Goal: Information Seeking & Learning: Learn about a topic

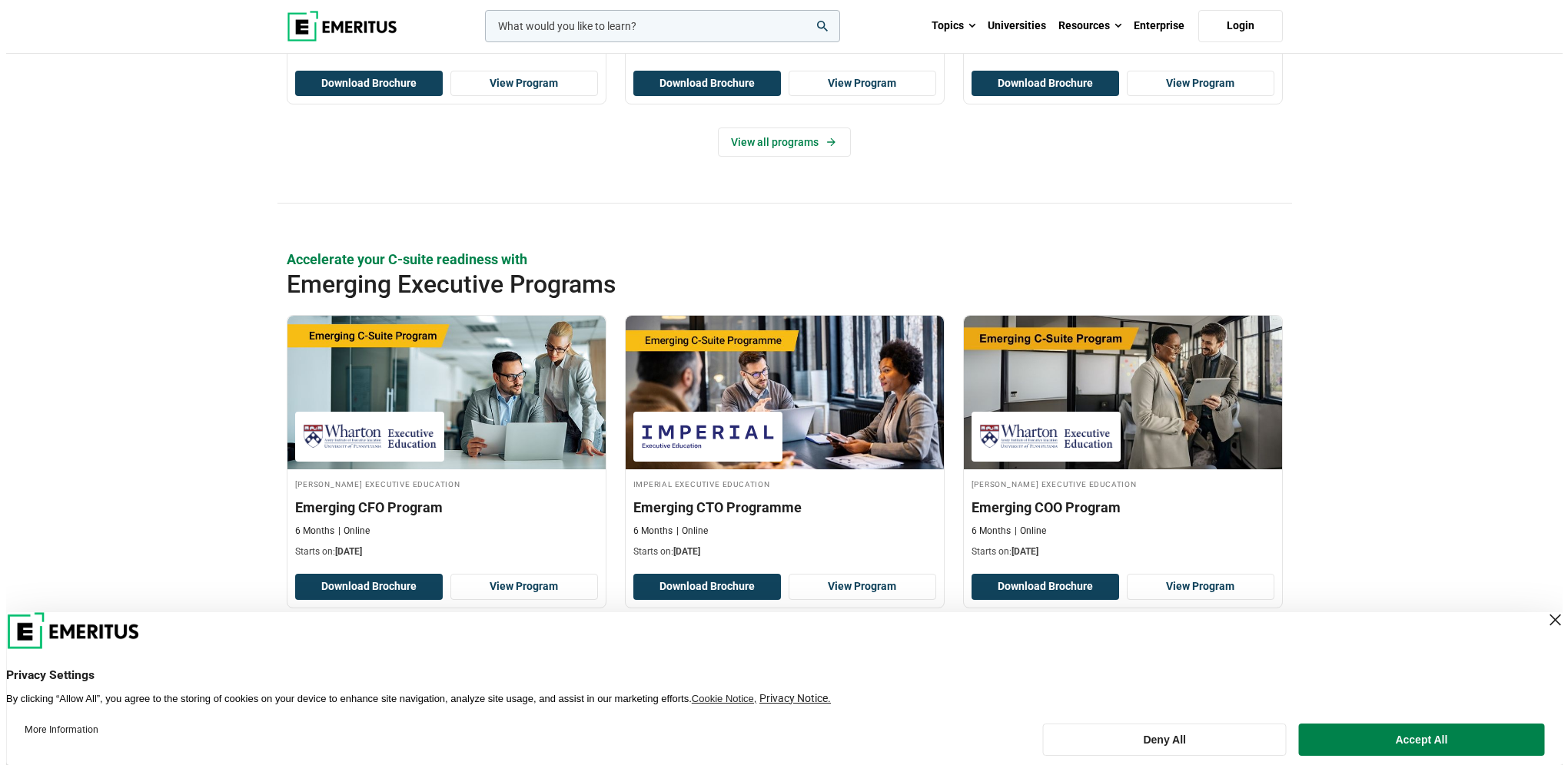
scroll to position [1025, 0]
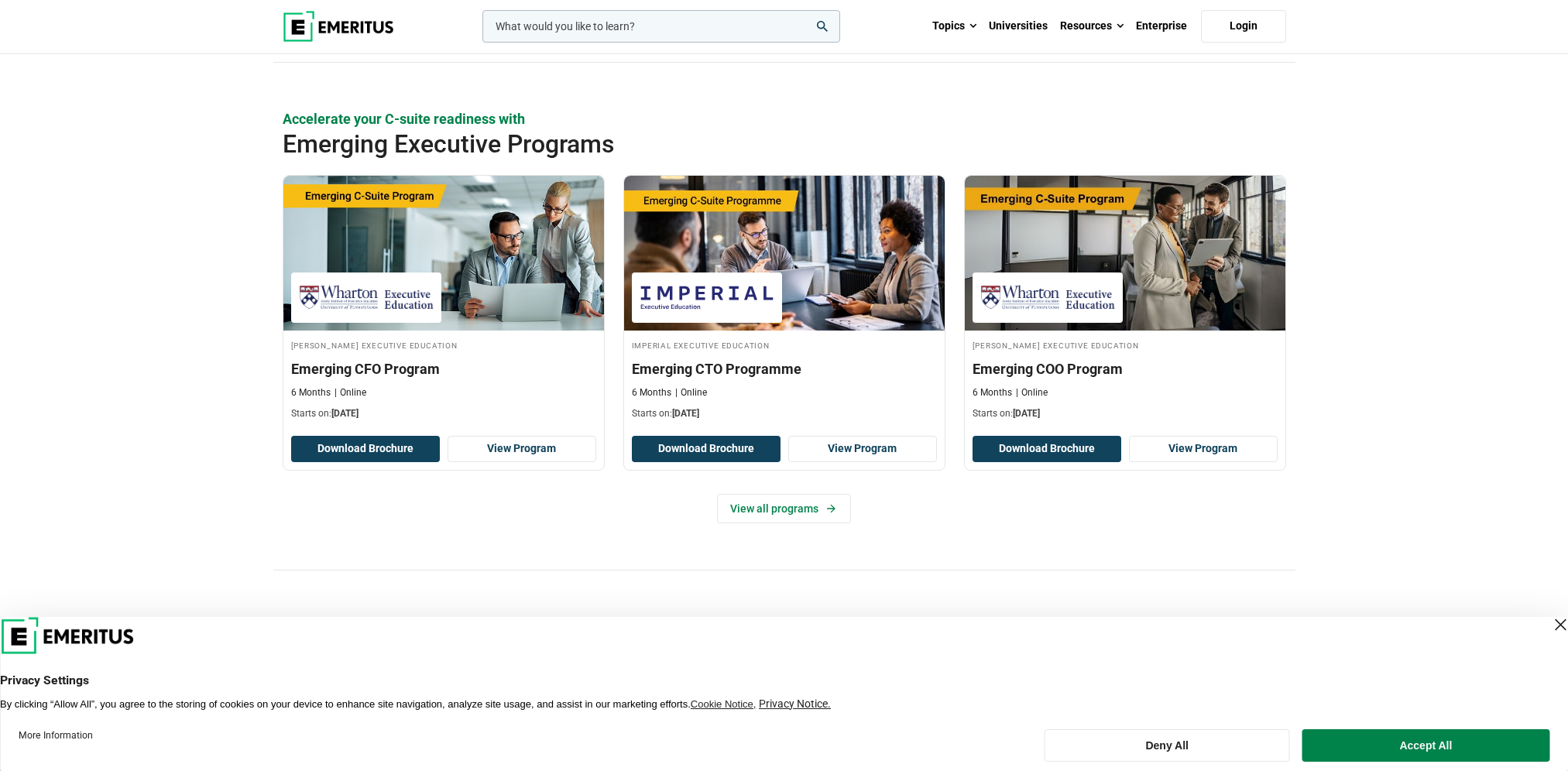
click at [677, 29] on input "woocommerce-product-search-field-0" at bounding box center [661, 26] width 358 height 33
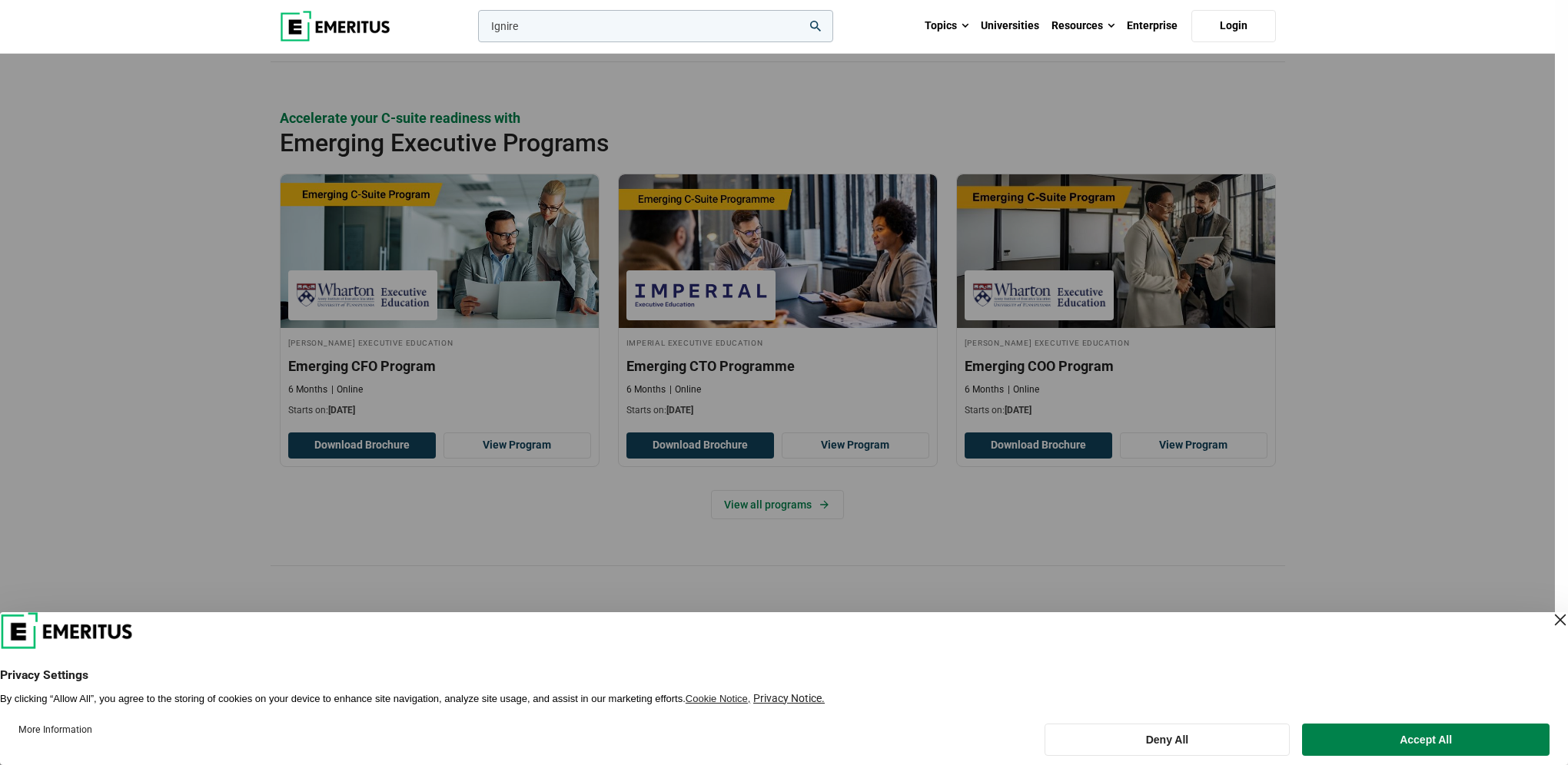
type input "Ignire"
click at [475, 30] on button "search" at bounding box center [475, 30] width 0 height 0
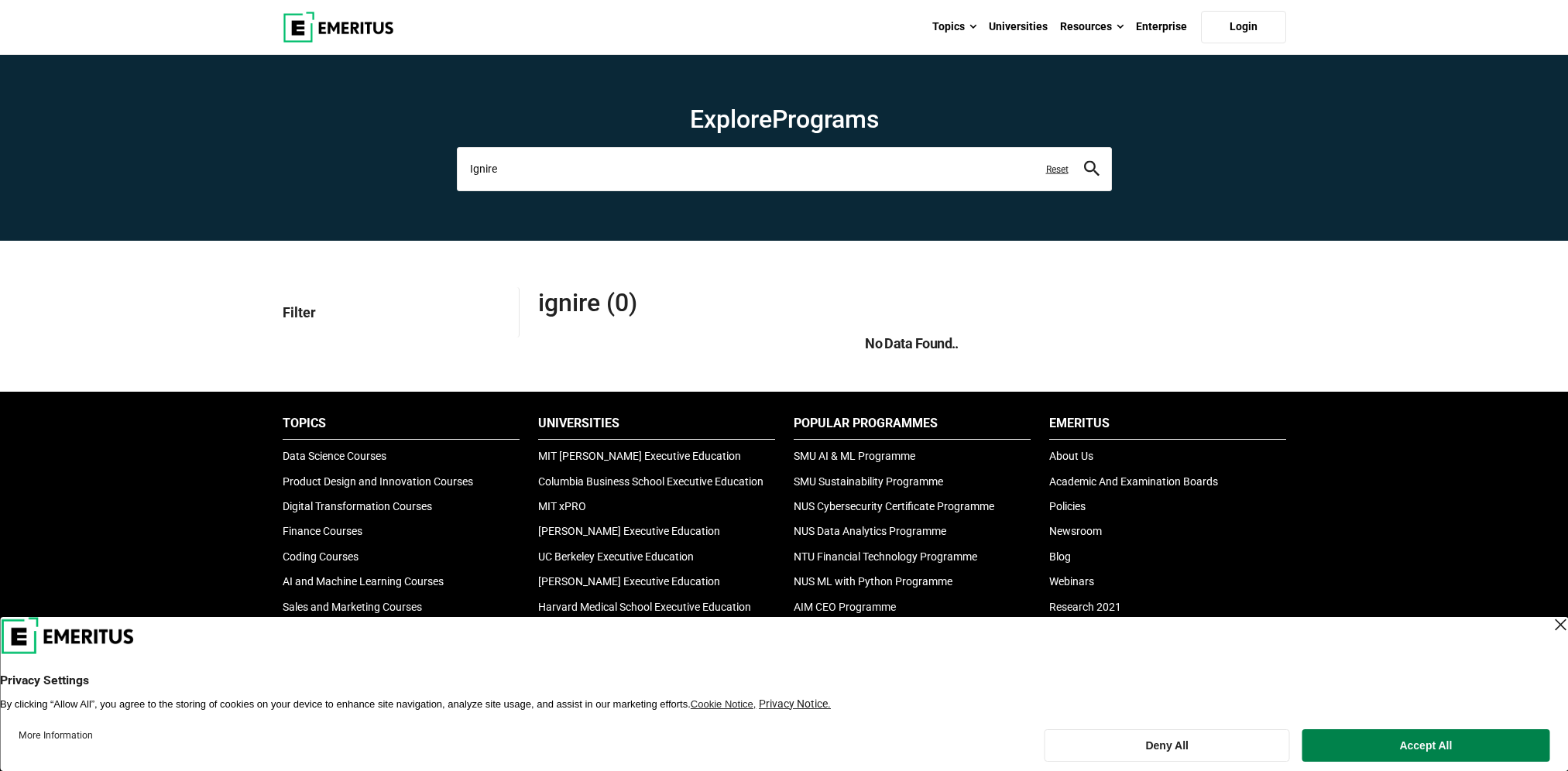
drag, startPoint x: 525, startPoint y: 178, endPoint x: 291, endPoint y: 165, distance: 234.4
click at [338, 174] on section "Explore Programs Ignire leadership marketing project management data science pr…" at bounding box center [784, 148] width 1568 height 186
type input "Ignite"
click at [1084, 160] on button "search" at bounding box center [1092, 169] width 15 height 18
click at [375, 36] on img at bounding box center [338, 27] width 111 height 31
